Goal: Browse casually

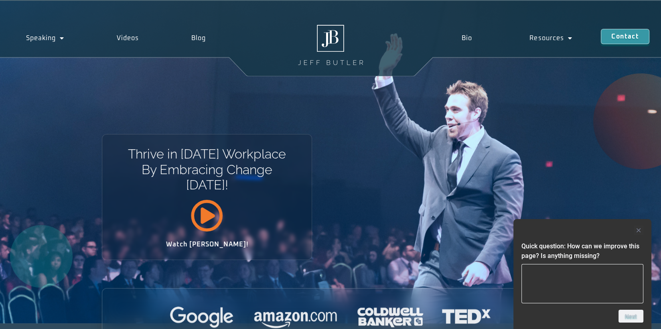
click at [206, 210] on icon at bounding box center [206, 215] width 32 height 32
